Goal: Task Accomplishment & Management: Manage account settings

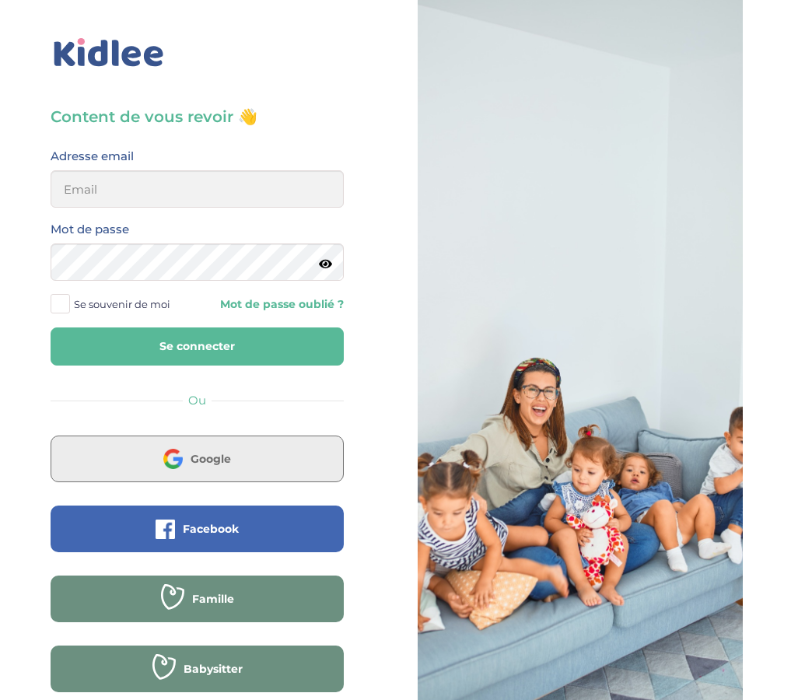
click at [239, 476] on button "Google" at bounding box center [197, 458] width 293 height 47
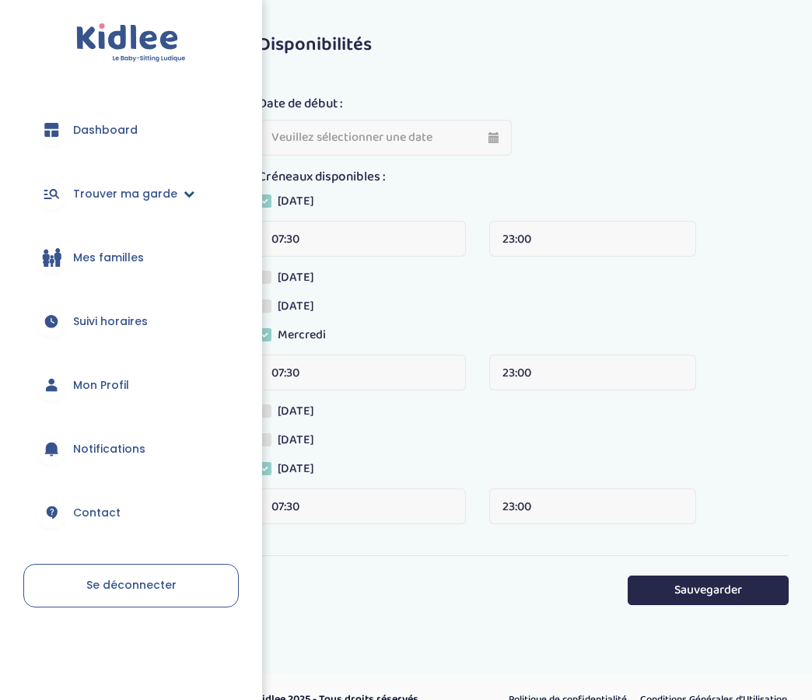
click at [148, 195] on span "Trouver ma garde" at bounding box center [125, 194] width 104 height 16
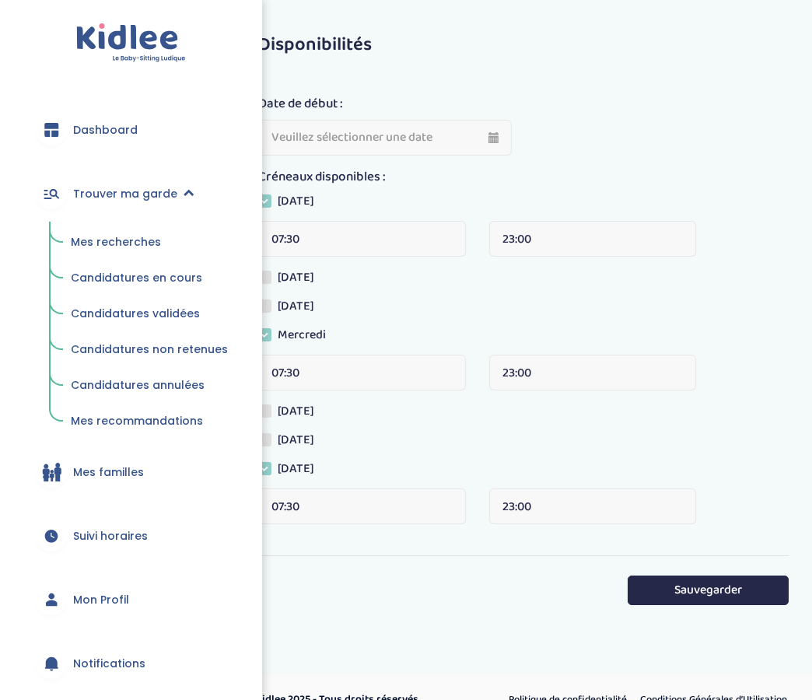
click at [106, 235] on span "Mes recherches" at bounding box center [116, 242] width 90 height 16
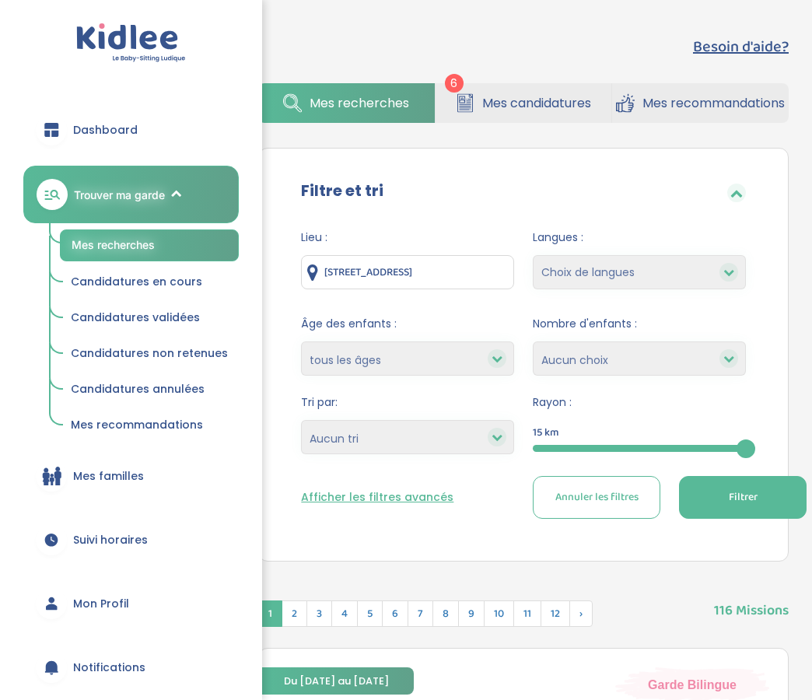
click at [507, 93] on span "Mes candidatures" at bounding box center [536, 102] width 109 height 19
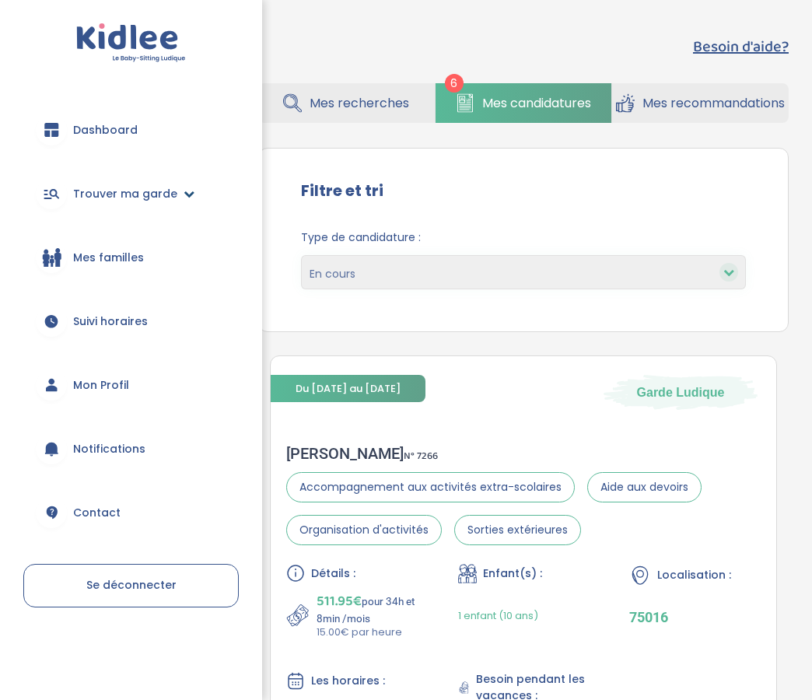
click at [113, 179] on link "Trouver ma garde" at bounding box center [130, 194] width 215 height 56
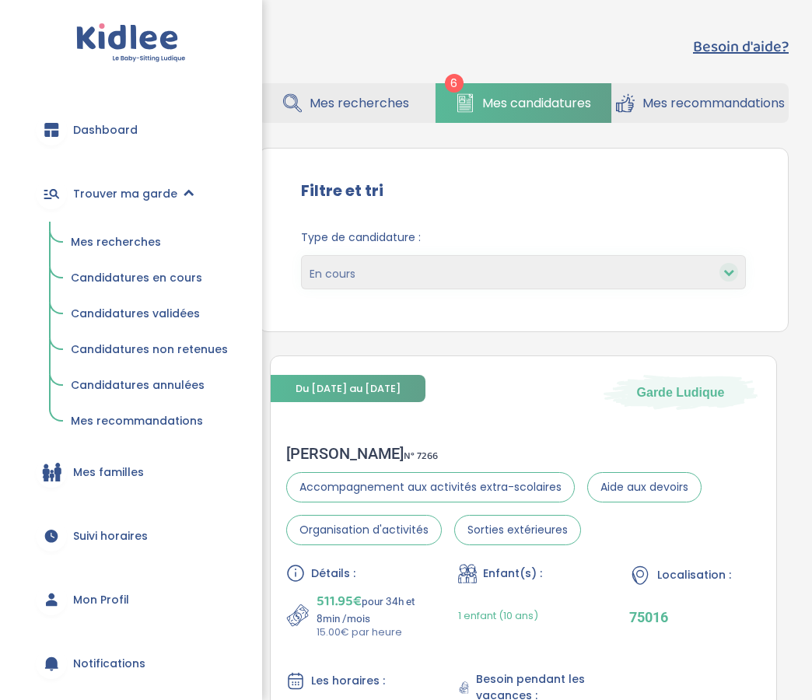
click at [162, 277] on span "Candidatures en cours" at bounding box center [136, 278] width 131 height 16
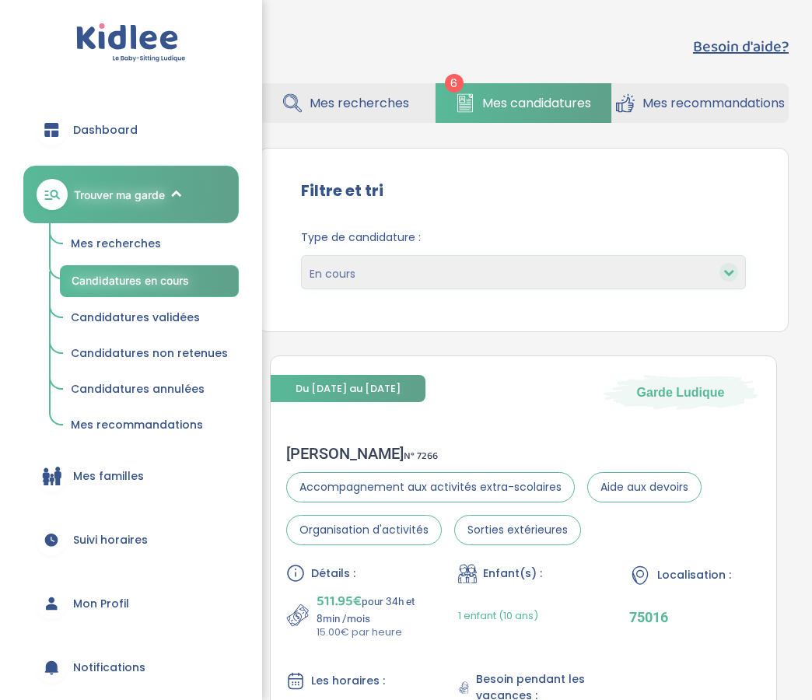
click at [159, 312] on span "Candidatures validées" at bounding box center [135, 317] width 129 height 16
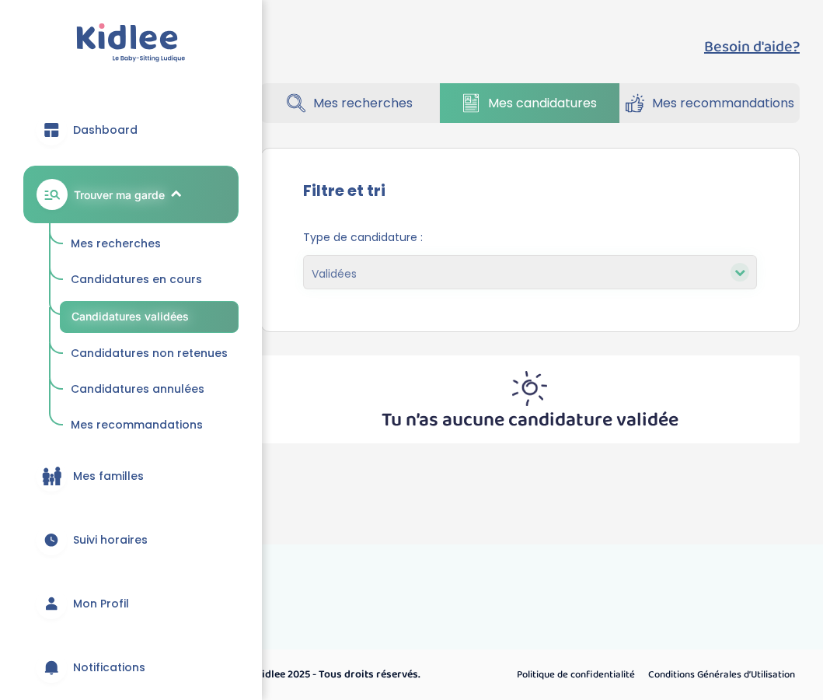
select select "accepted"
click at [127, 413] on link "Mes recommandations" at bounding box center [149, 425] width 179 height 30
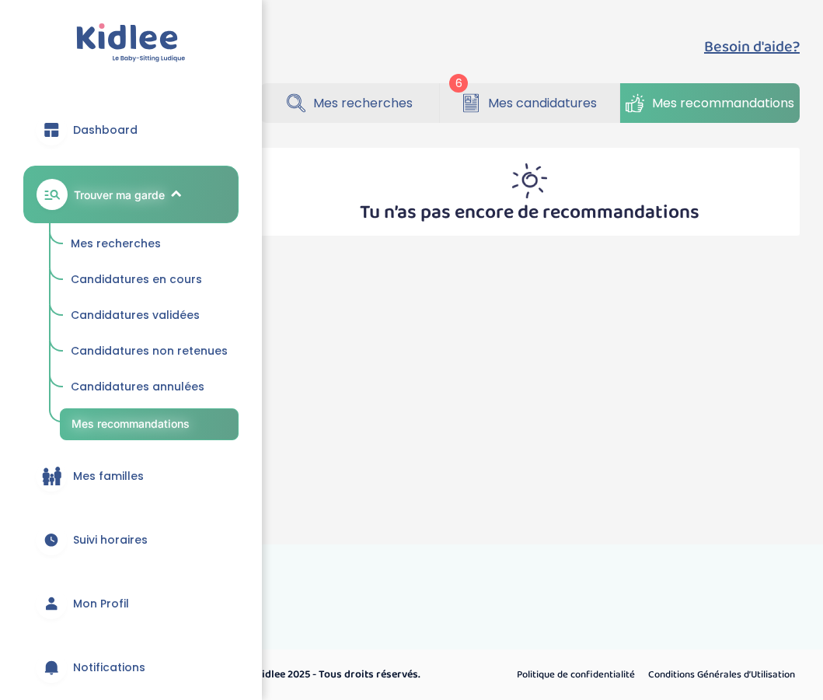
click at [134, 386] on span "Candidatures annulées" at bounding box center [138, 387] width 134 height 16
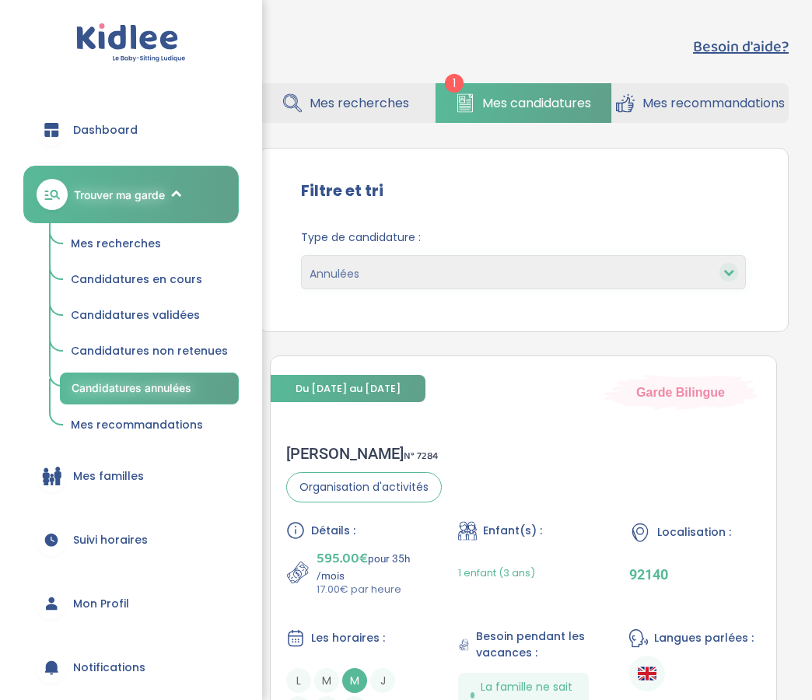
select select "canceled"
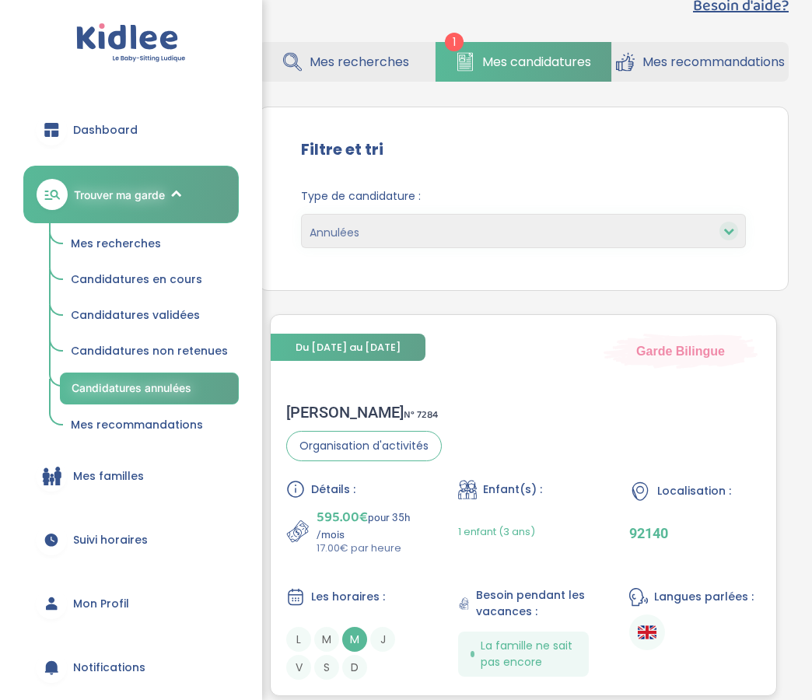
scroll to position [40, 0]
click at [166, 350] on span "Candidatures non retenues" at bounding box center [149, 351] width 157 height 16
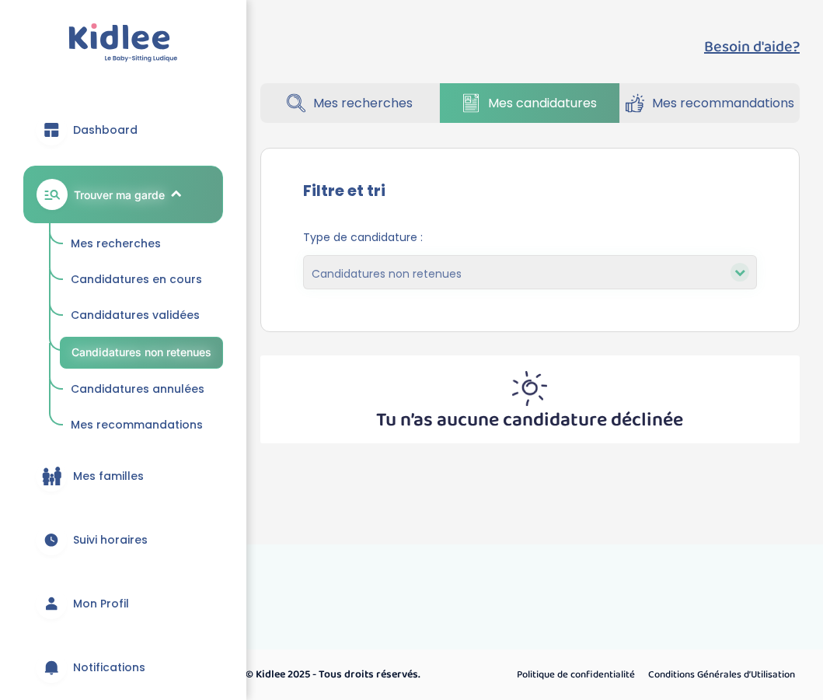
select select "declined"
click at [161, 314] on span "Candidatures validées" at bounding box center [135, 315] width 129 height 16
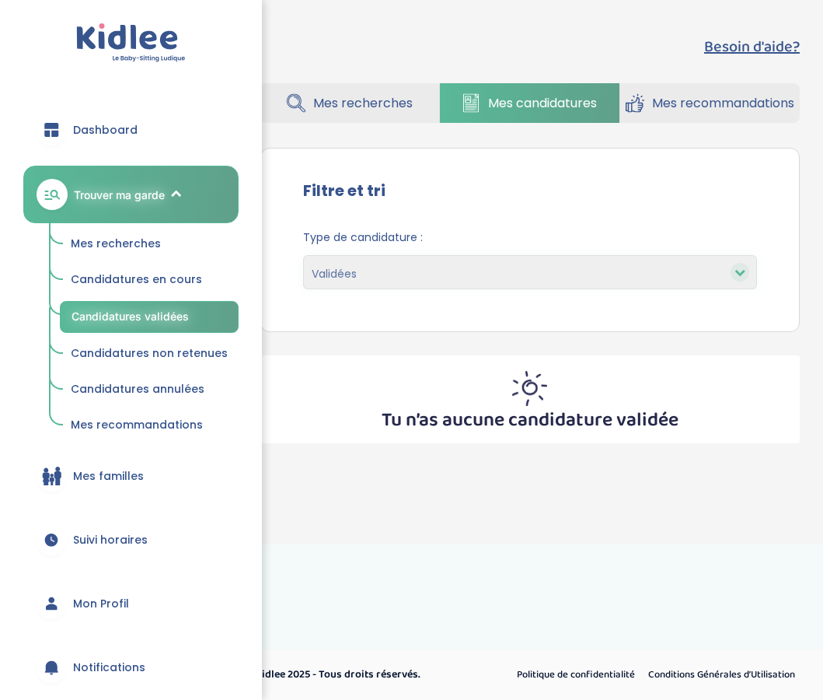
select select "accepted"
click at [133, 284] on span "Candidatures en cours" at bounding box center [136, 279] width 131 height 16
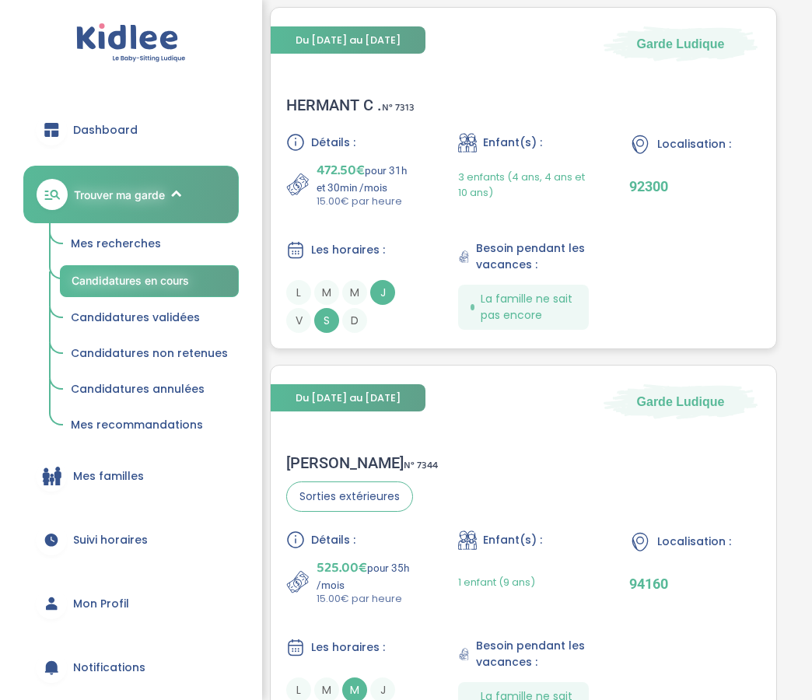
scroll to position [785, 0]
